Goal: Task Accomplishment & Management: Manage account settings

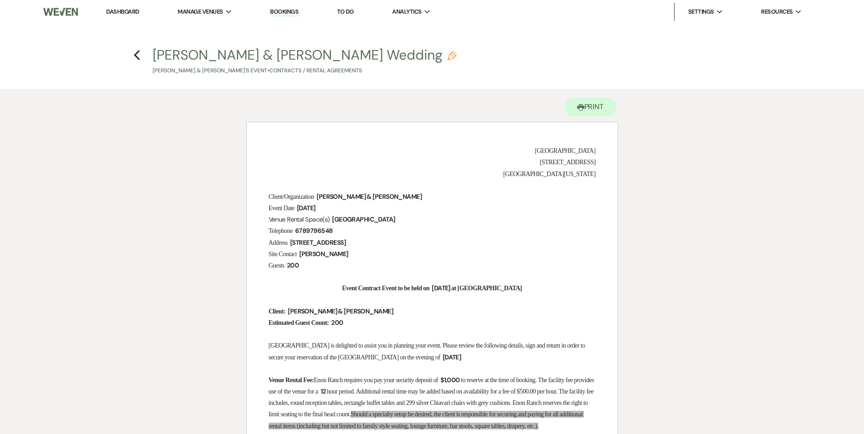
click at [119, 9] on link "Dashboard" at bounding box center [122, 12] width 33 height 8
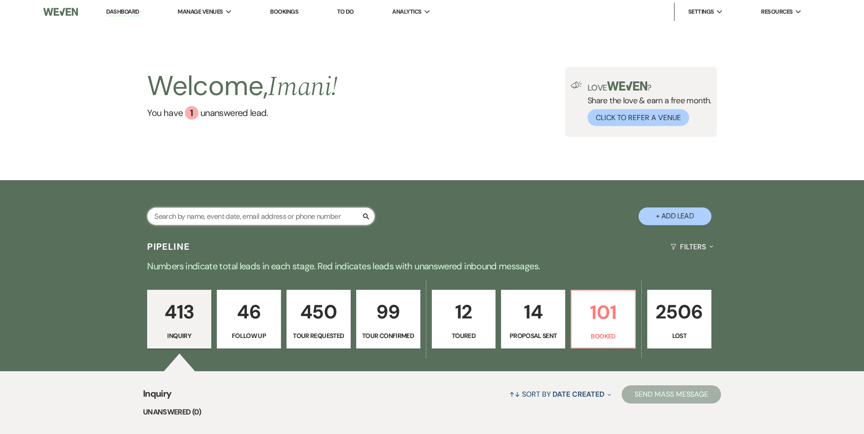
click at [191, 219] on input "text" at bounding box center [261, 217] width 228 height 18
type input "[PERSON_NAME]"
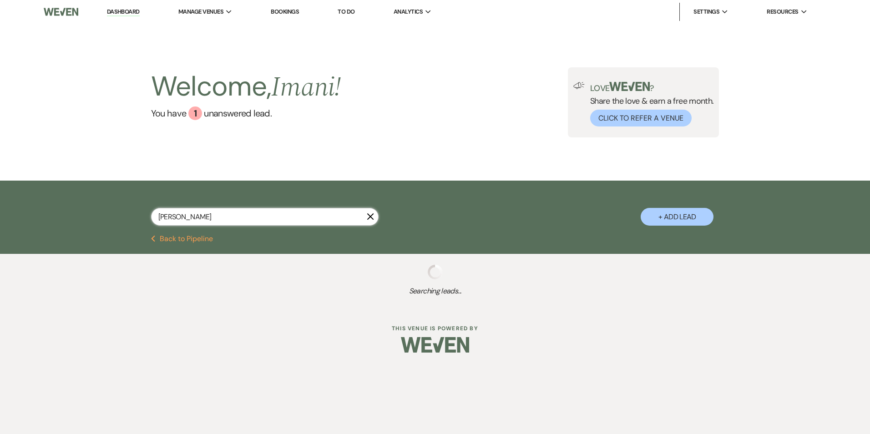
select select "2"
select select "8"
select select "5"
type input "[PERSON_NAME]"
select select "2"
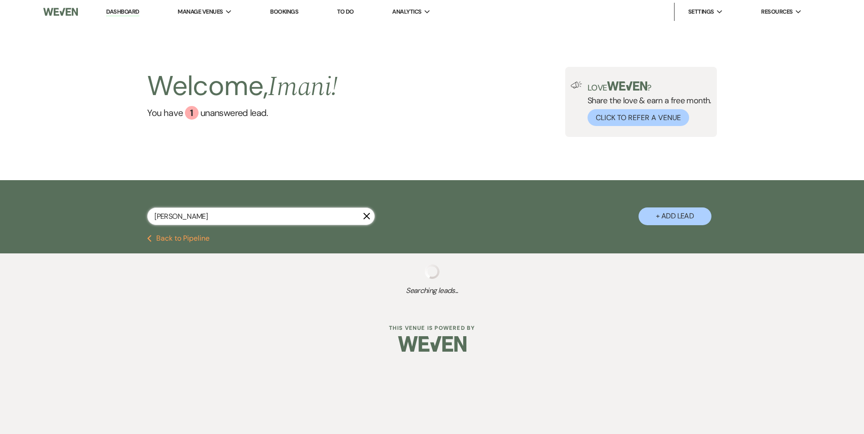
select select "8"
select select "5"
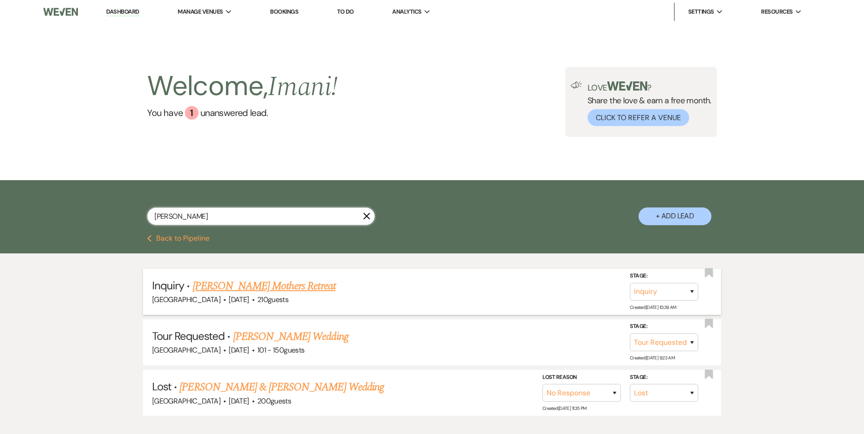
type input "[PERSON_NAME]"
click at [265, 298] on span "210 guests" at bounding box center [272, 300] width 31 height 10
click at [271, 280] on link "[PERSON_NAME] Mothers Retreat" at bounding box center [264, 286] width 143 height 16
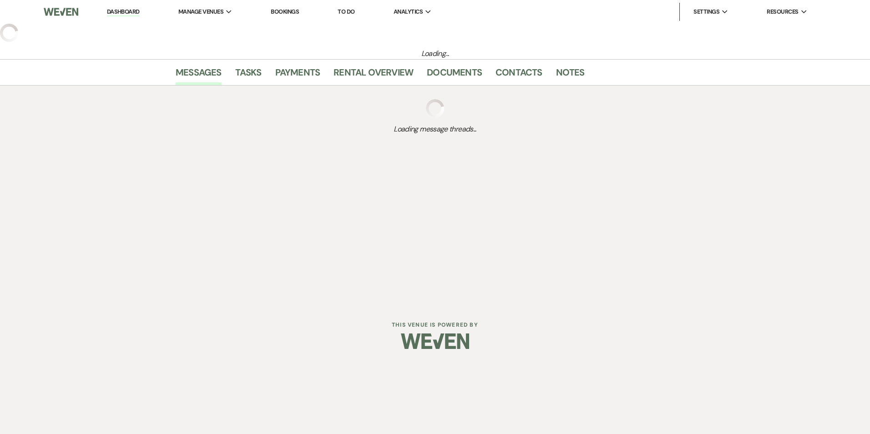
select select "5"
select select "13"
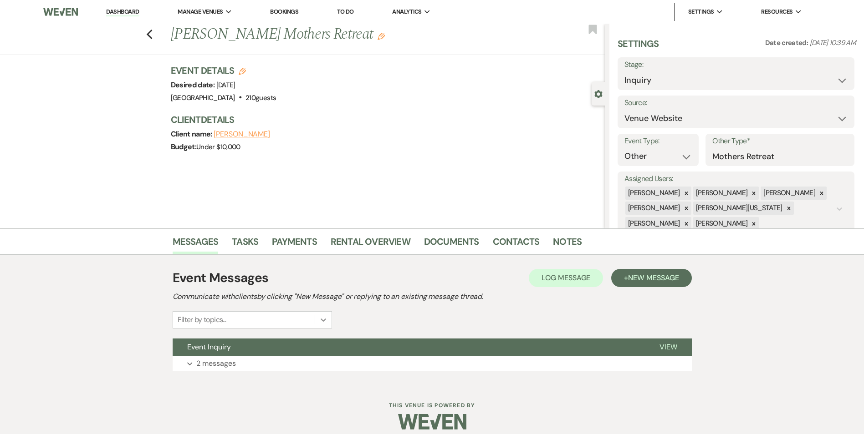
scroll to position [9, 0]
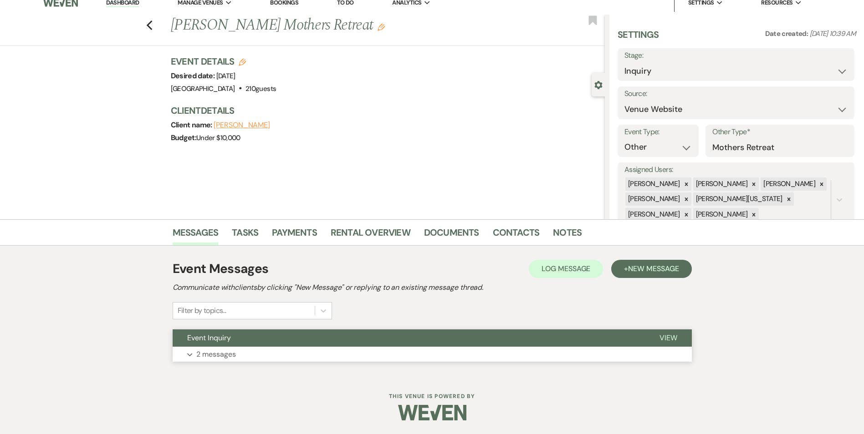
click at [230, 334] on span "Event Inquiry" at bounding box center [209, 338] width 44 height 10
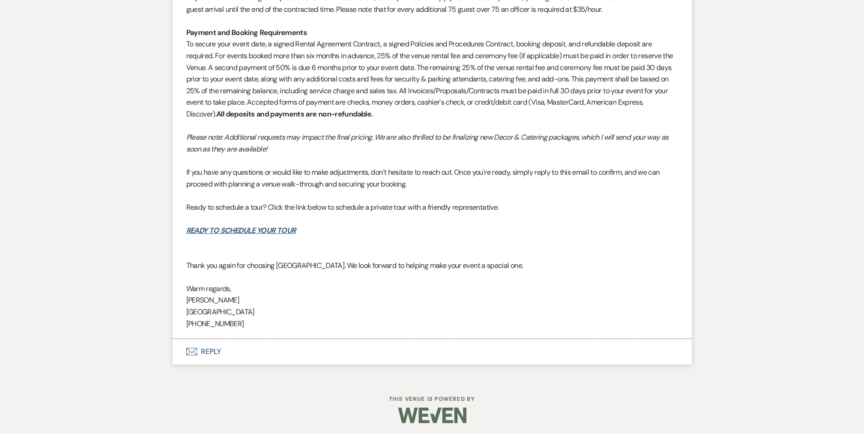
scroll to position [969, 0]
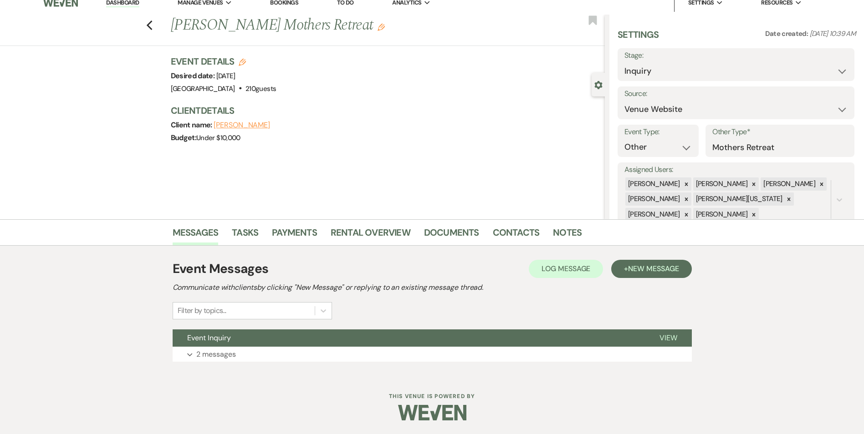
click at [173, 330] on button "Event Inquiry" at bounding box center [409, 338] width 472 height 17
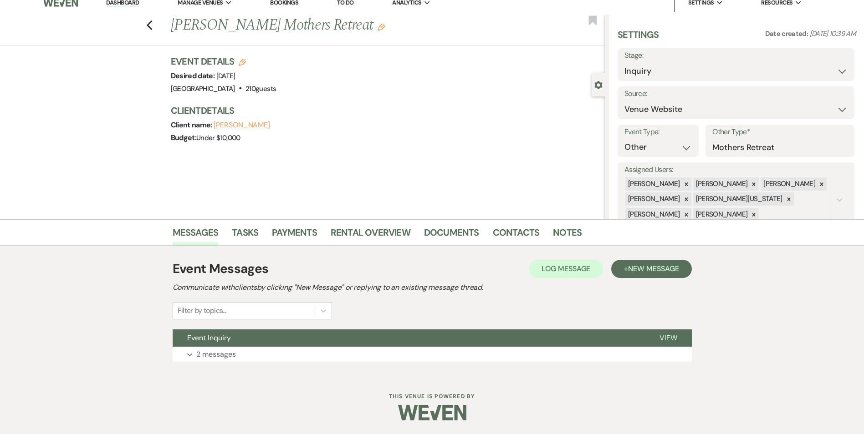
scroll to position [9, 0]
click at [173, 330] on button "Event Inquiry" at bounding box center [409, 338] width 472 height 17
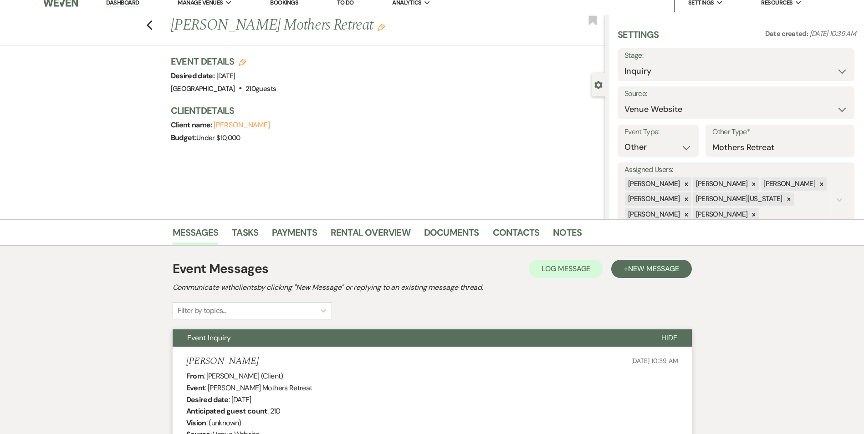
scroll to position [969, 0]
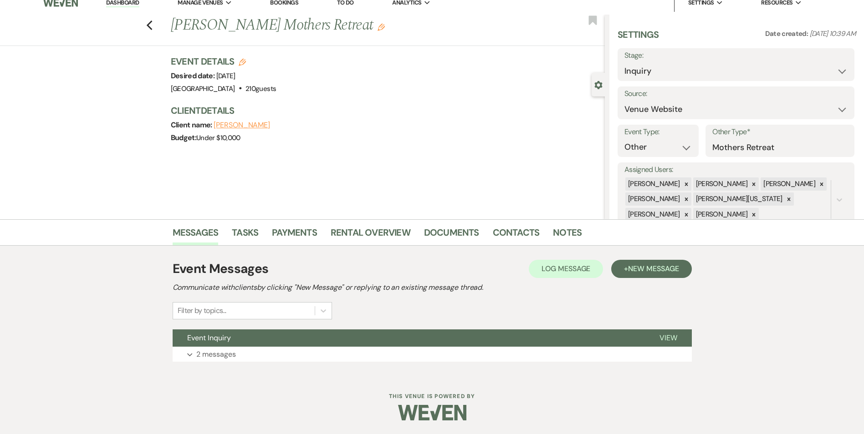
scroll to position [9, 0]
